Goal: Transaction & Acquisition: Purchase product/service

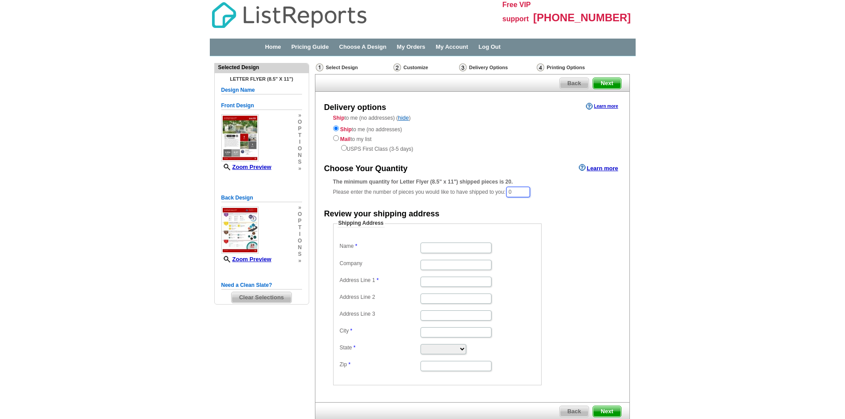
drag, startPoint x: 519, startPoint y: 193, endPoint x: 509, endPoint y: 194, distance: 9.8
click at [509, 194] on div "The minimum quantity for Letter Flyer (8.5" x 11") shipped pieces is 20. Please…" at bounding box center [472, 188] width 279 height 20
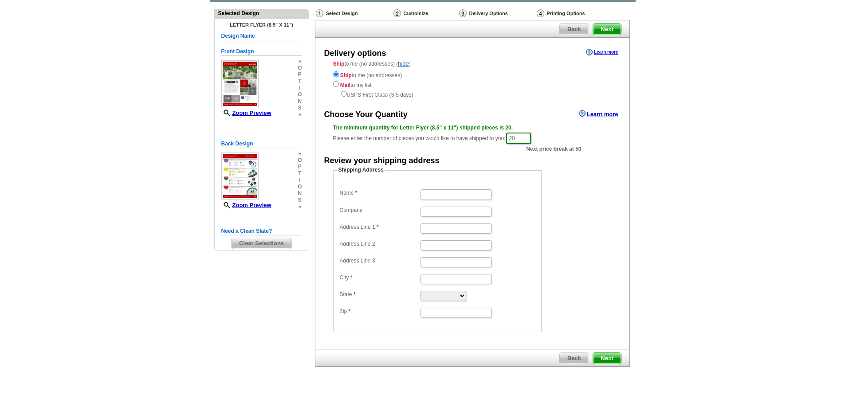
scroll to position [10, 0]
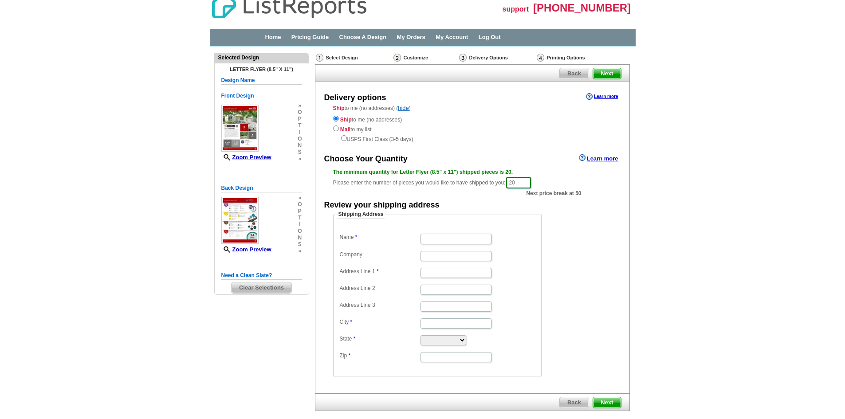
type input "20"
click at [440, 239] on input "Name" at bounding box center [455, 239] width 71 height 10
type input "[PERSON_NAME]"
type input "[STREET_ADDRESS][PERSON_NAME]"
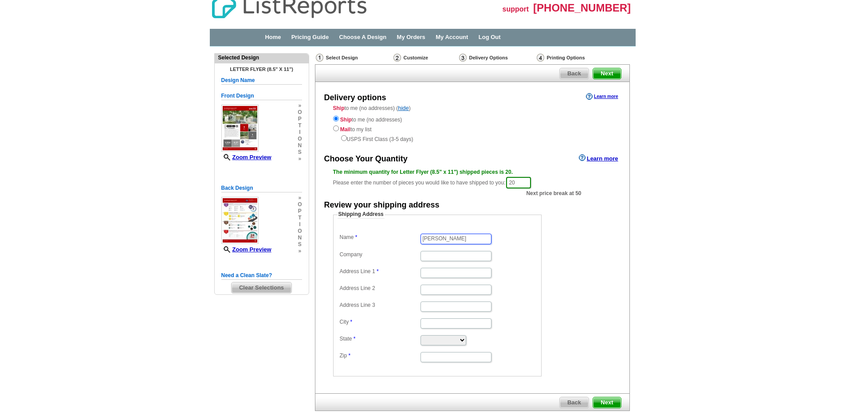
type input "Apt 11205"
type input "Sanger"
select select "[GEOGRAPHIC_DATA]"
type input "76266"
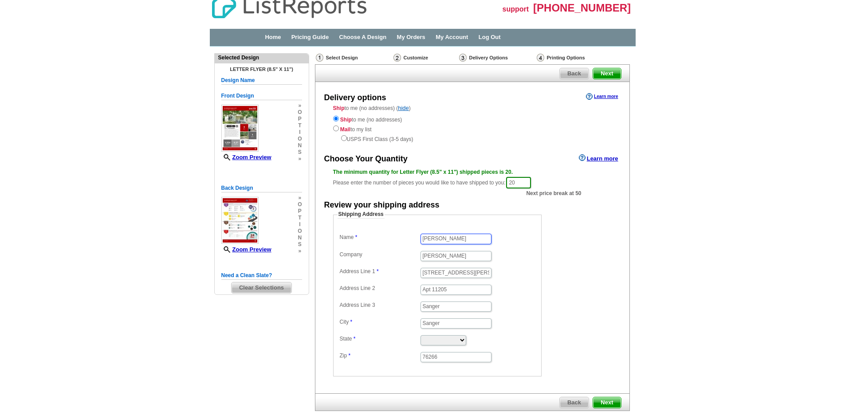
scroll to position [0, 0]
click at [469, 271] on input "[STREET_ADDRESS][PERSON_NAME]" at bounding box center [455, 273] width 71 height 10
drag, startPoint x: 470, startPoint y: 271, endPoint x: 523, endPoint y: 273, distance: 53.2
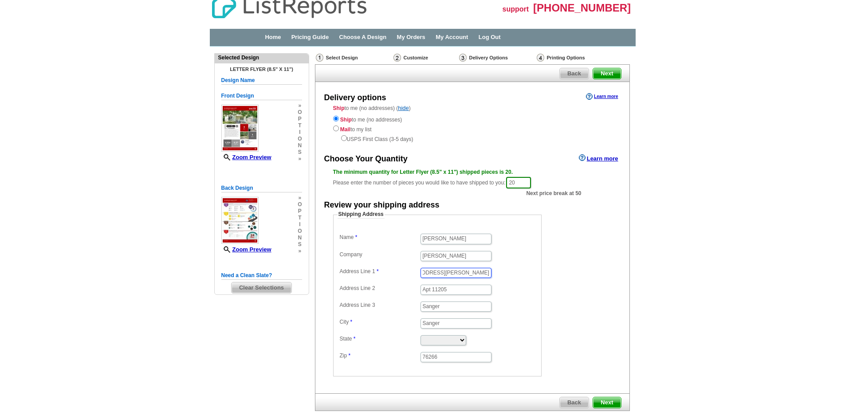
click at [522, 272] on dd "[STREET_ADDRESS][PERSON_NAME]" at bounding box center [438, 272] width 200 height 13
type input "[STREET_ADDRESS]"
click at [510, 271] on dd "[STREET_ADDRESS]" at bounding box center [438, 272] width 200 height 13
drag, startPoint x: 447, startPoint y: 309, endPoint x: 413, endPoint y: 311, distance: 34.2
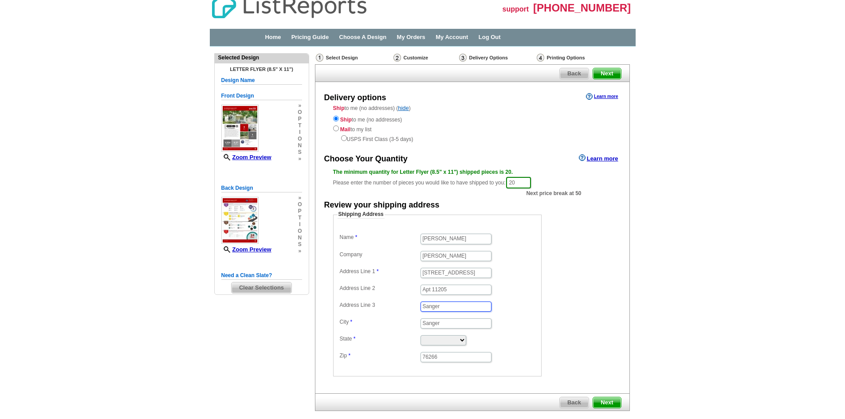
click at [413, 311] on dd "Sanger" at bounding box center [438, 305] width 200 height 13
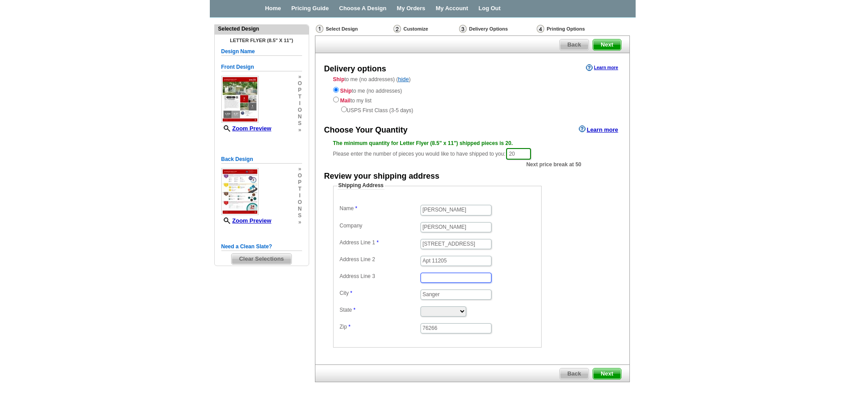
scroll to position [54, 0]
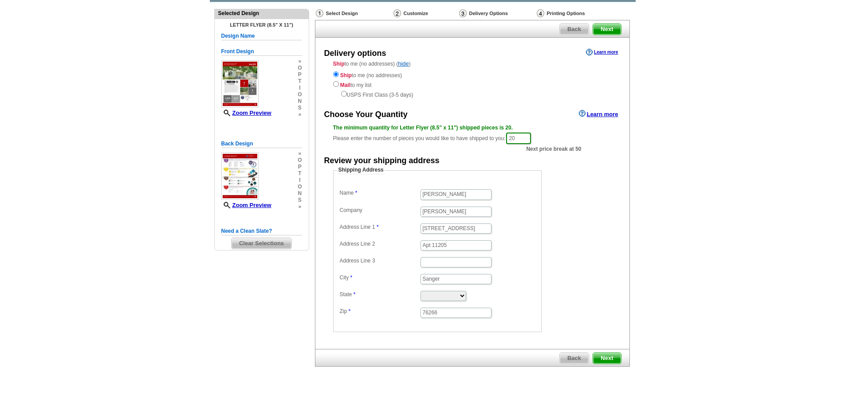
click at [604, 353] on span "Next" at bounding box center [606, 358] width 27 height 11
